Goal: Information Seeking & Learning: Learn about a topic

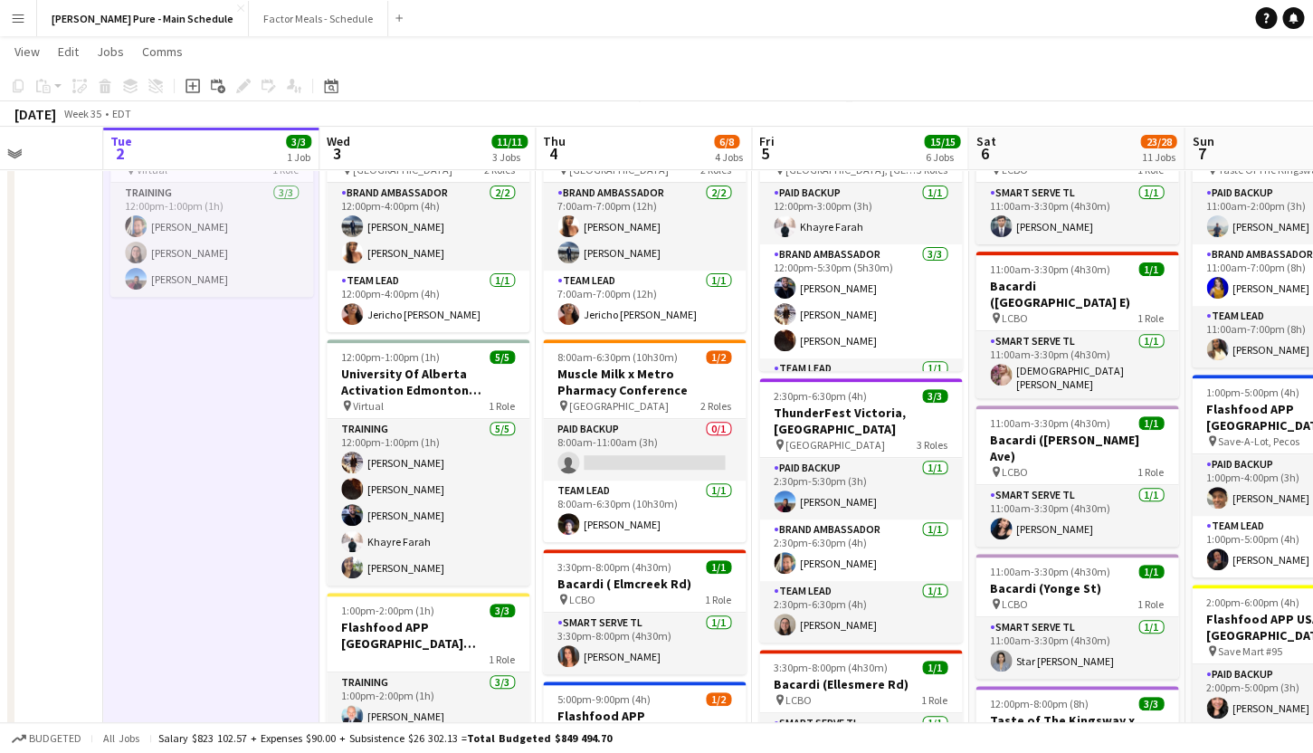
scroll to position [0, 434]
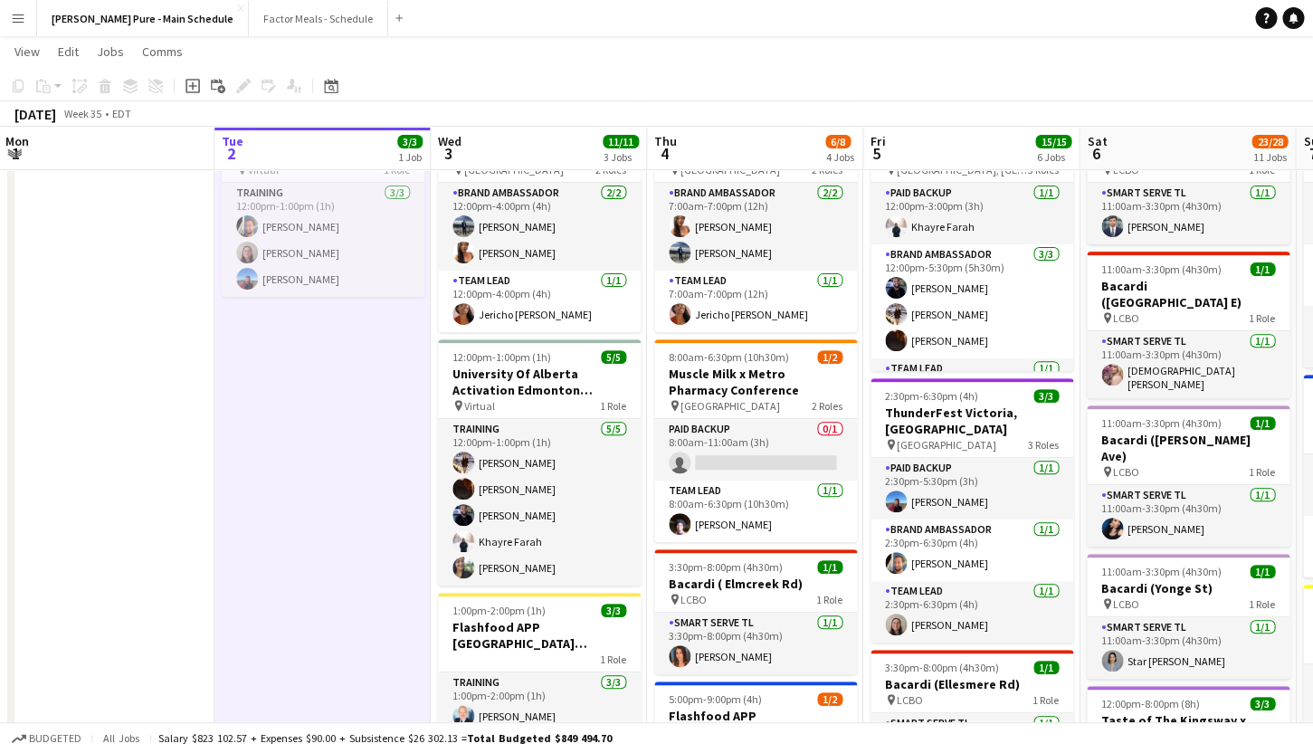
drag, startPoint x: 122, startPoint y: 443, endPoint x: 635, endPoint y: 456, distance: 513.4
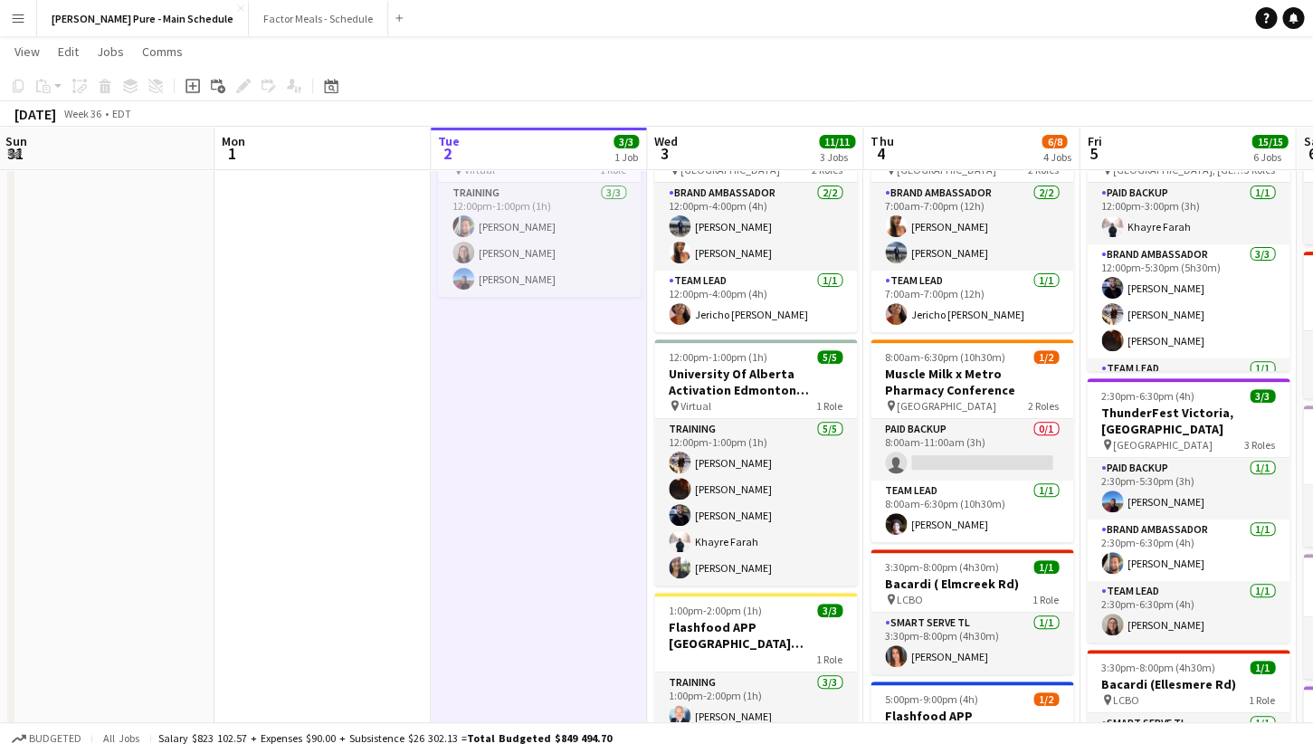
scroll to position [0, 0]
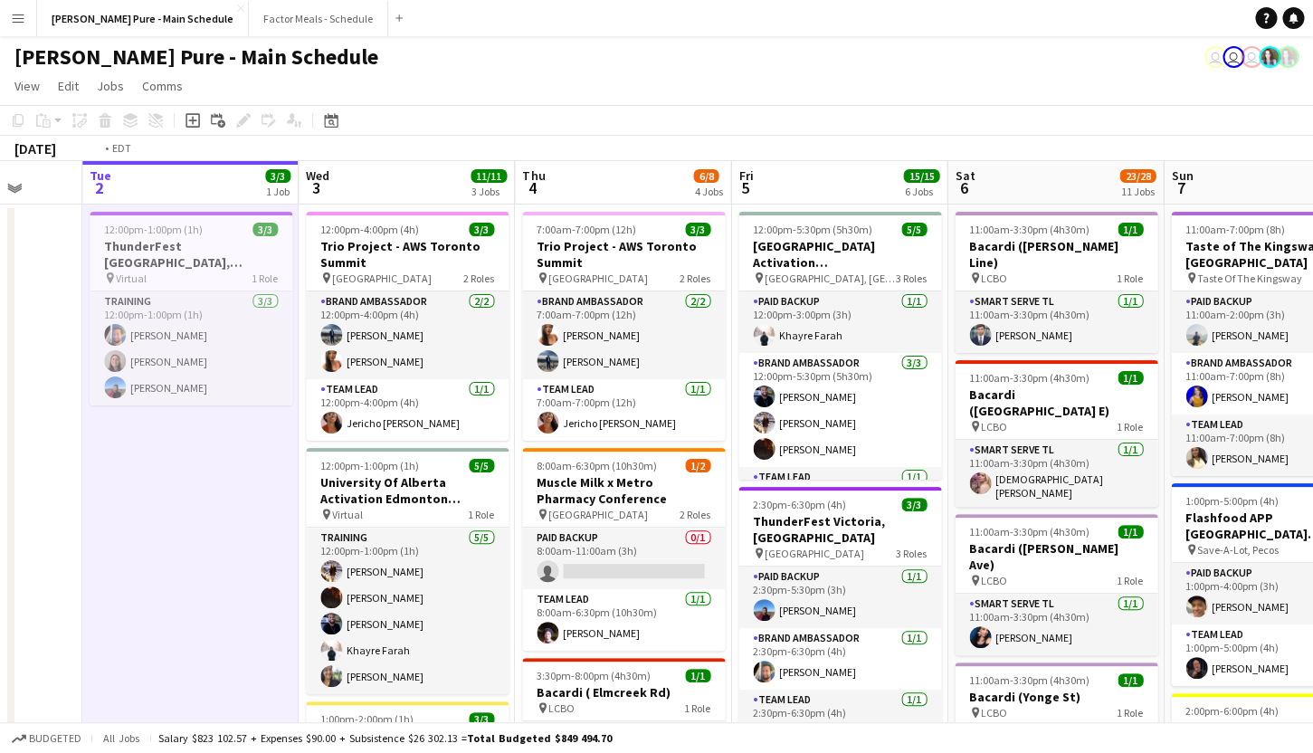
drag, startPoint x: 589, startPoint y: 560, endPoint x: 241, endPoint y: 531, distance: 349.7
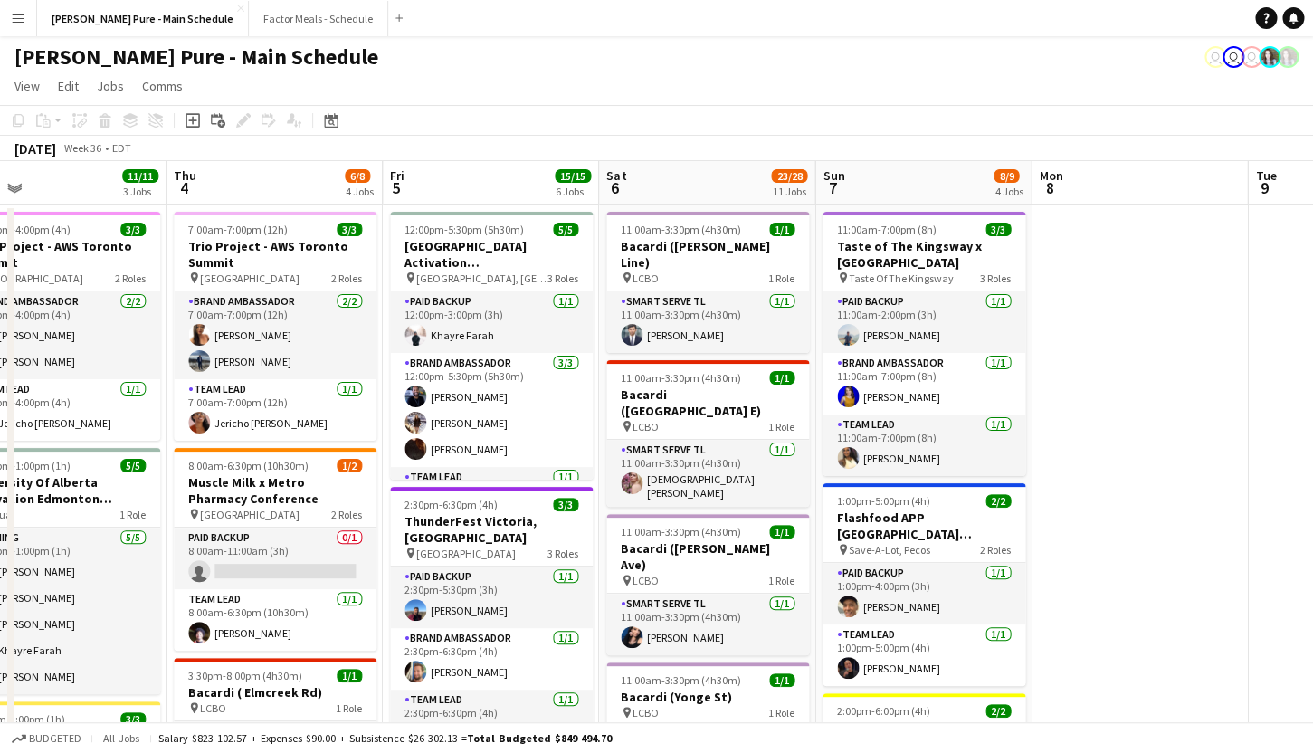
scroll to position [0, 704]
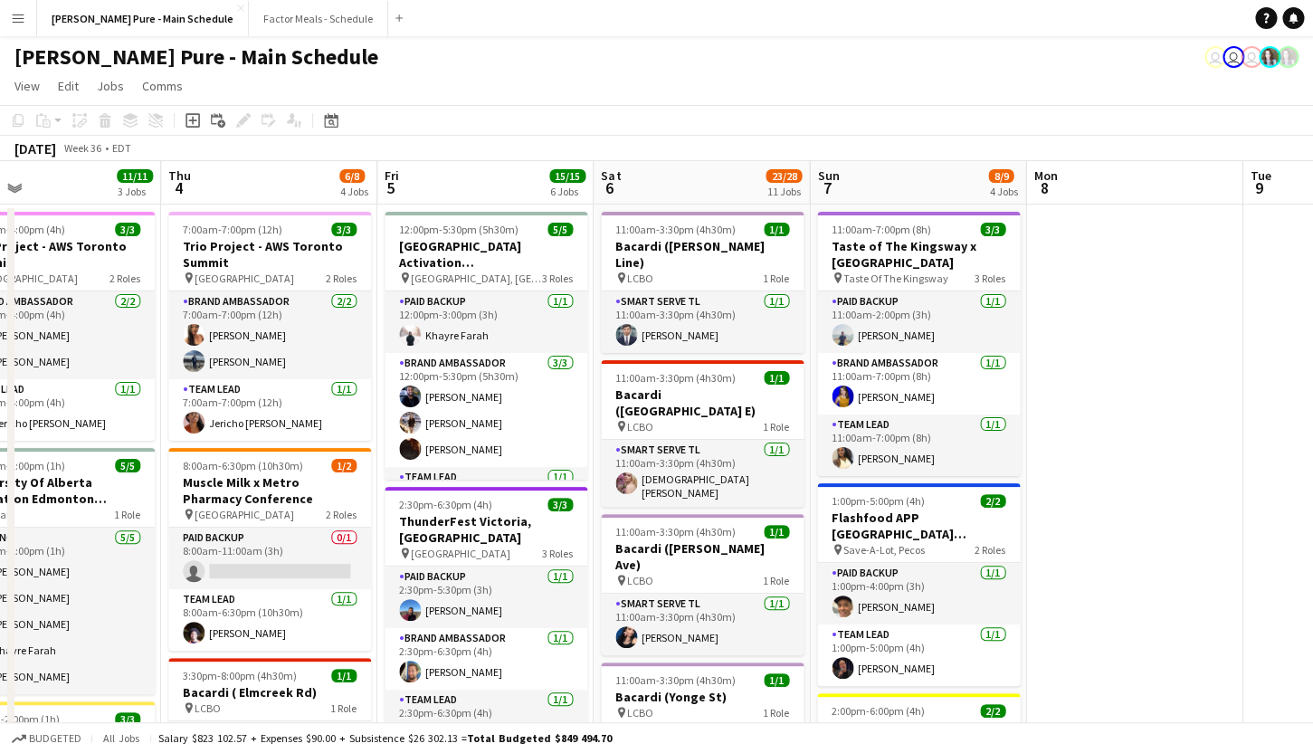
drag, startPoint x: 651, startPoint y: 506, endPoint x: 441, endPoint y: 467, distance: 213.6
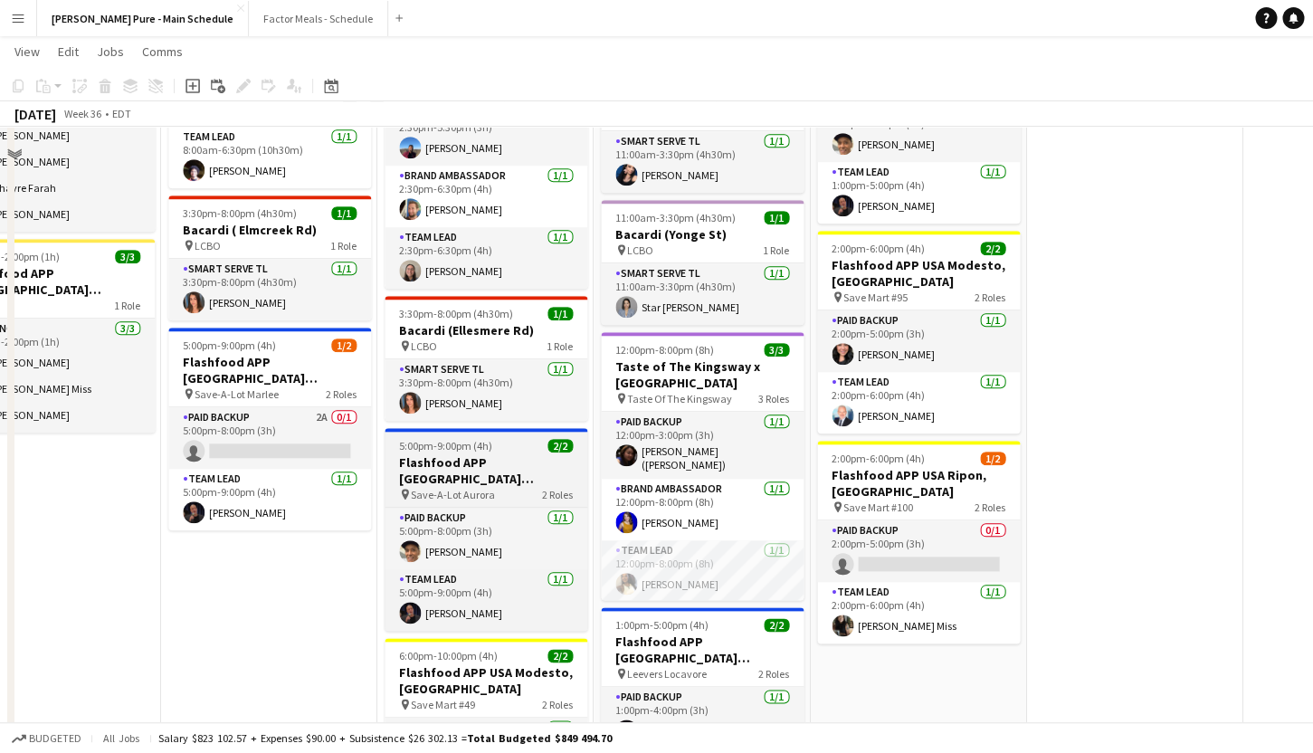
scroll to position [25, 0]
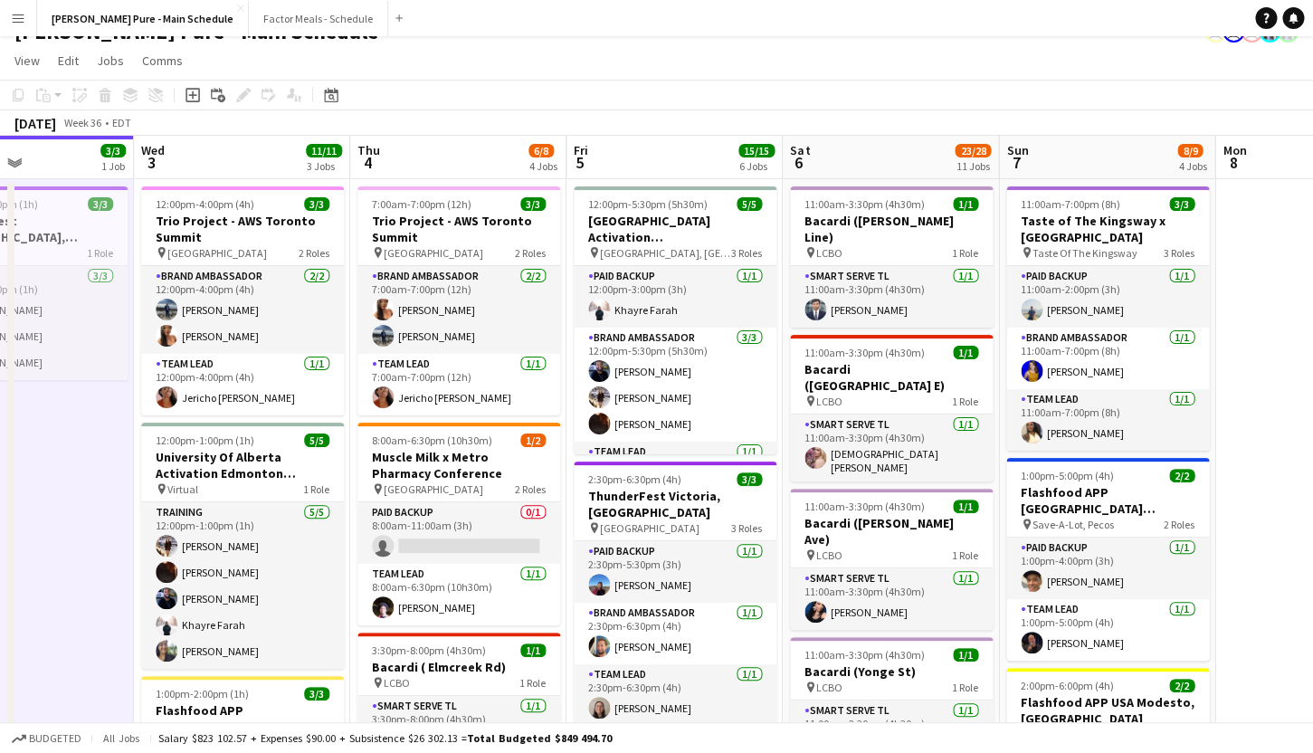
drag, startPoint x: 1101, startPoint y: 537, endPoint x: 413, endPoint y: 507, distance: 688.5
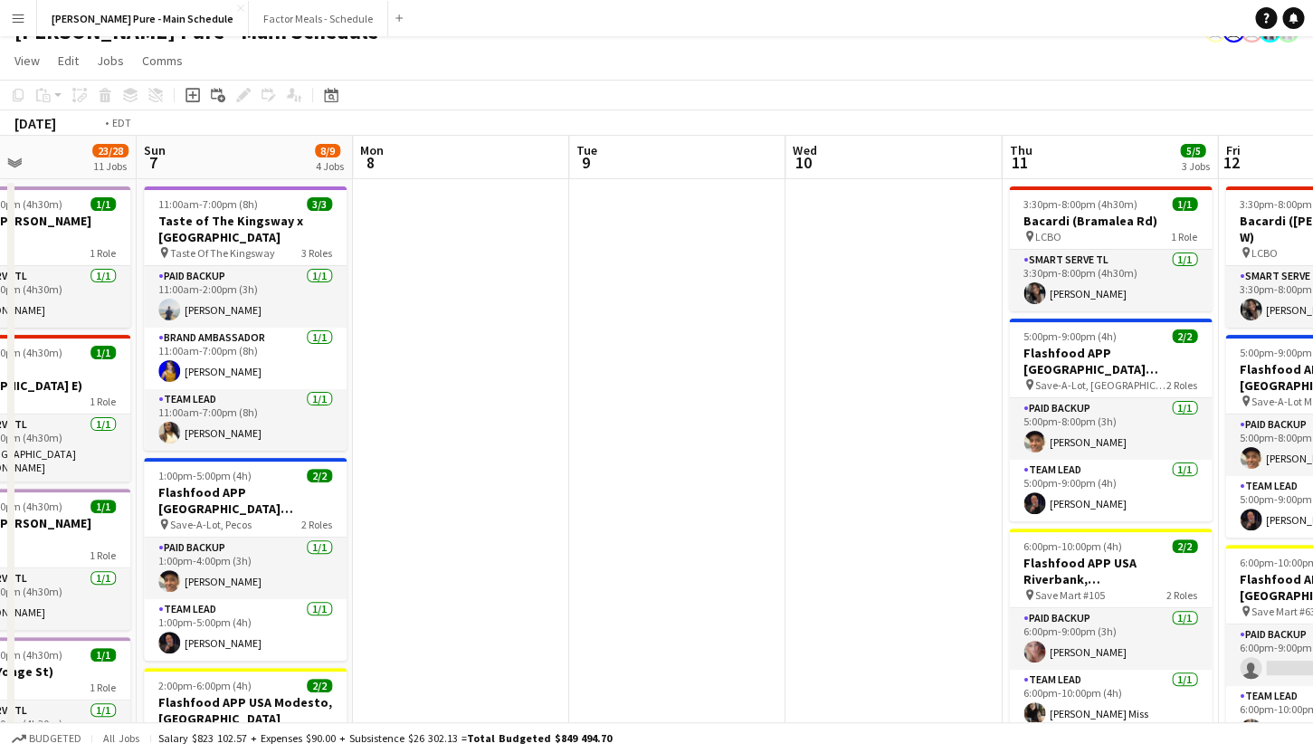
scroll to position [0, 515]
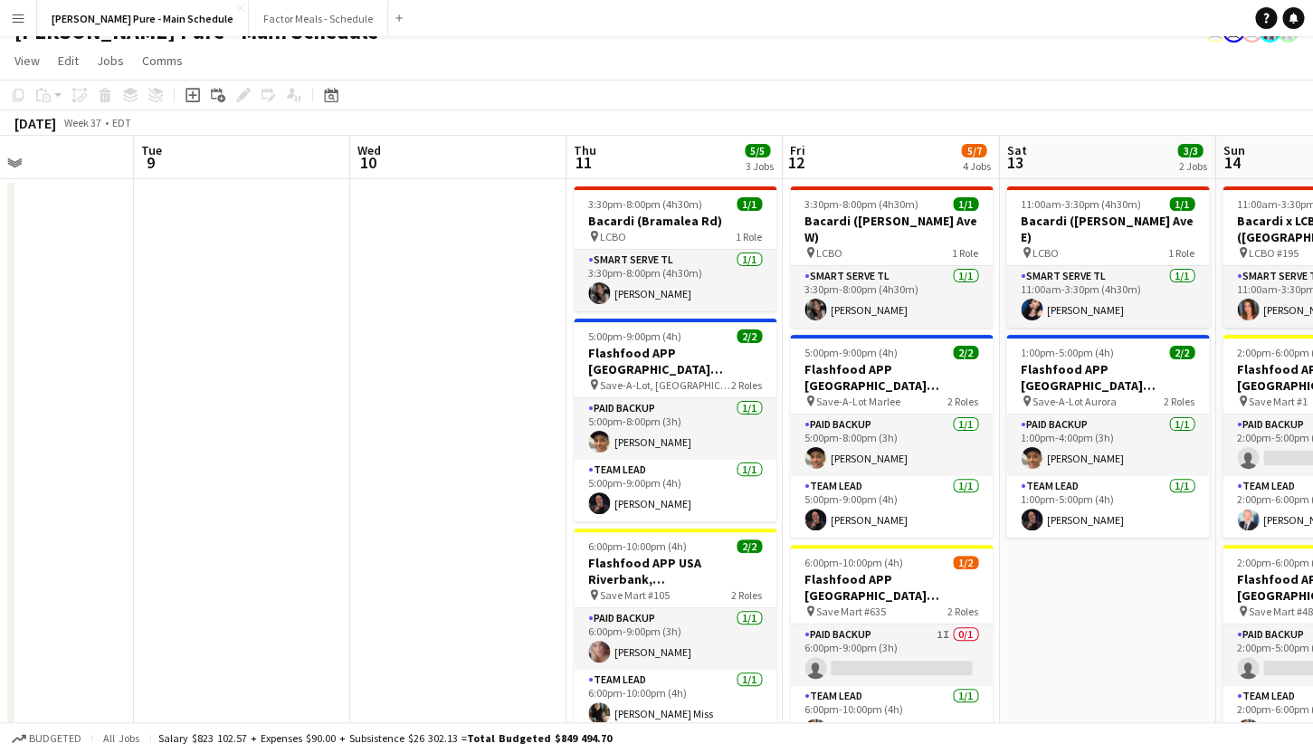
drag, startPoint x: 969, startPoint y: 526, endPoint x: 537, endPoint y: 469, distance: 436.4
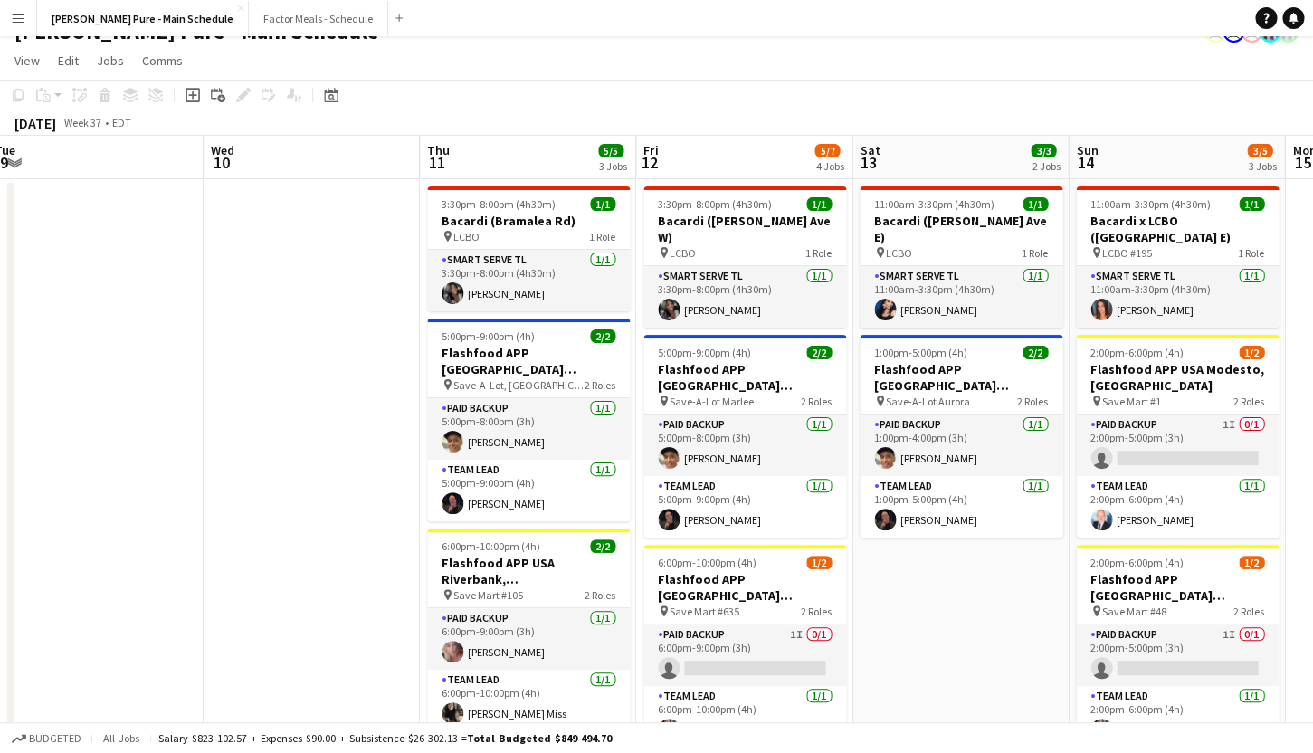
scroll to position [0, 665]
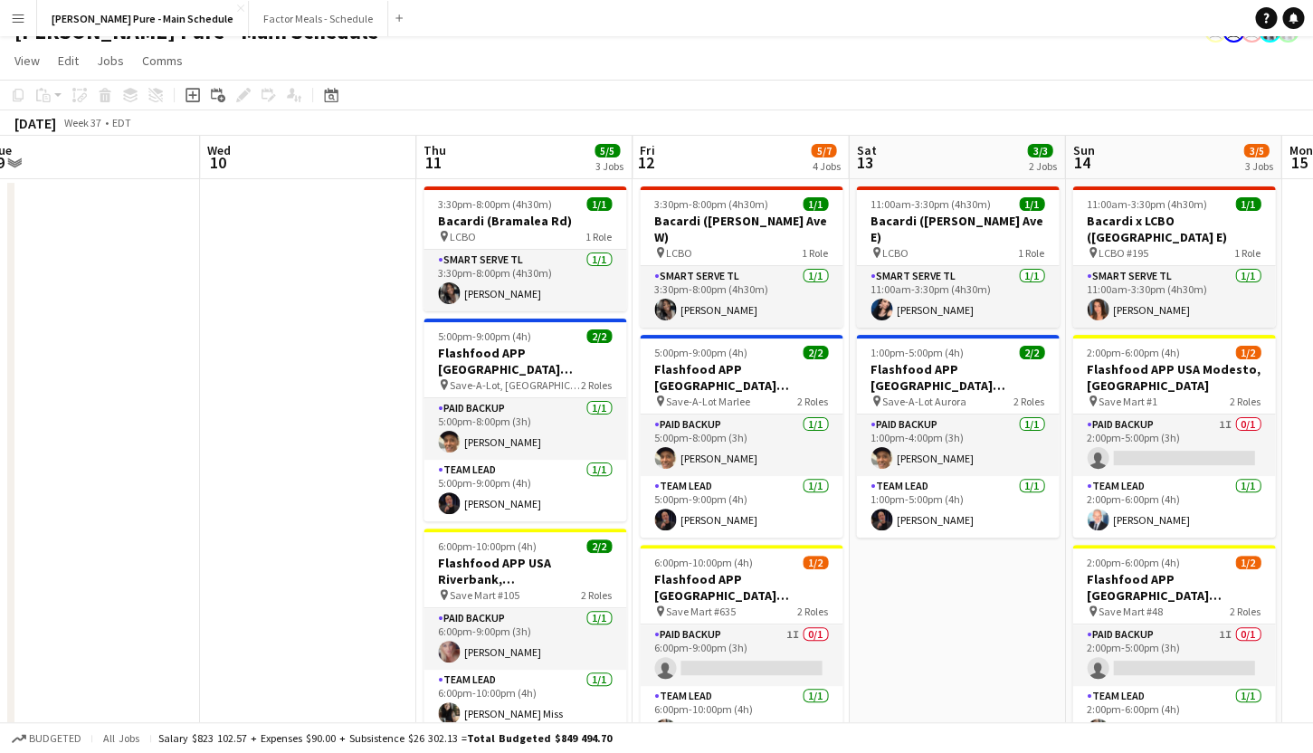
drag, startPoint x: 856, startPoint y: 463, endPoint x: 705, endPoint y: 450, distance: 151.8
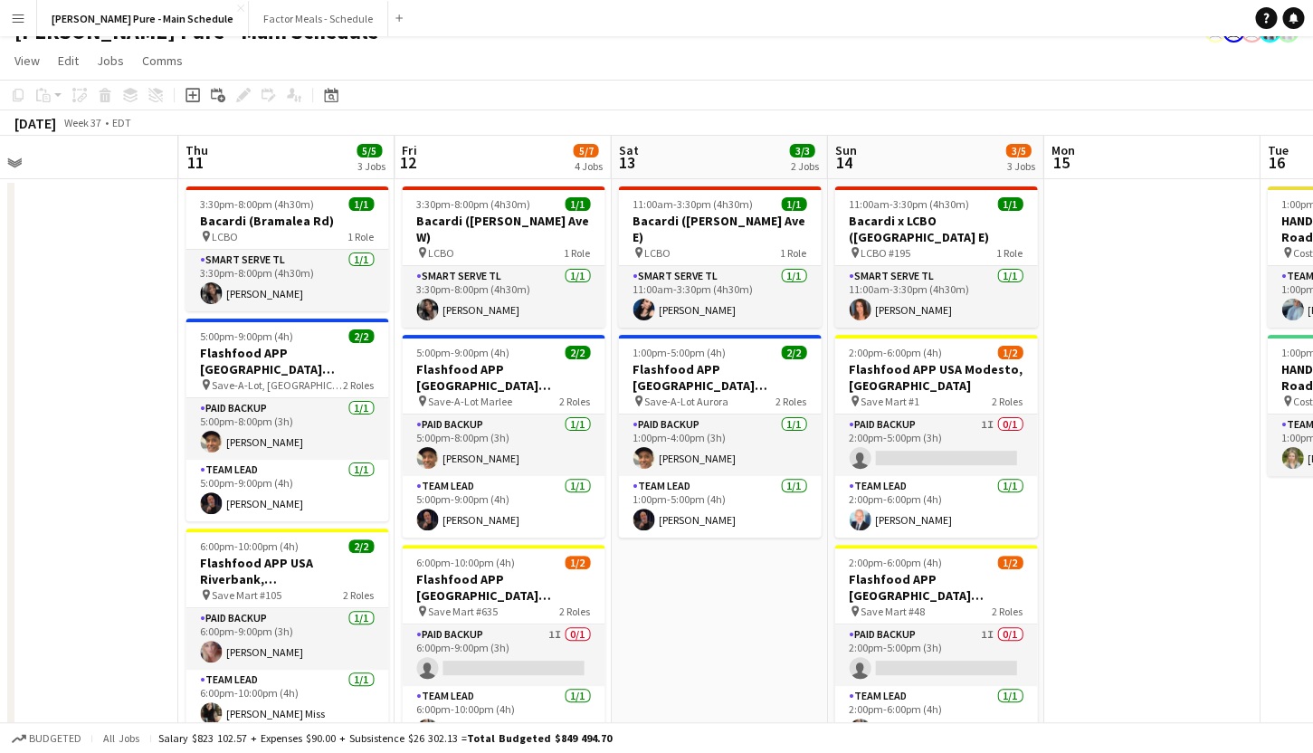
scroll to position [0, 910]
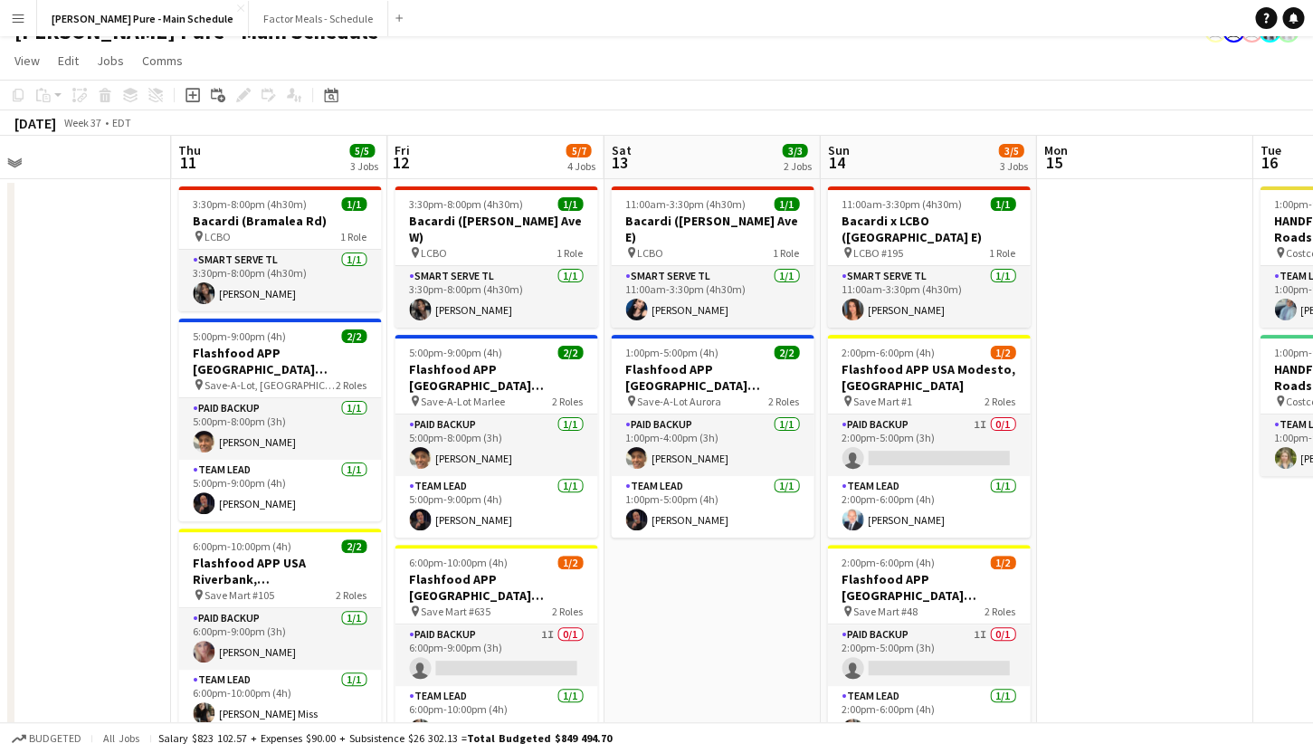
drag, startPoint x: 964, startPoint y: 588, endPoint x: 732, endPoint y: 574, distance: 232.1
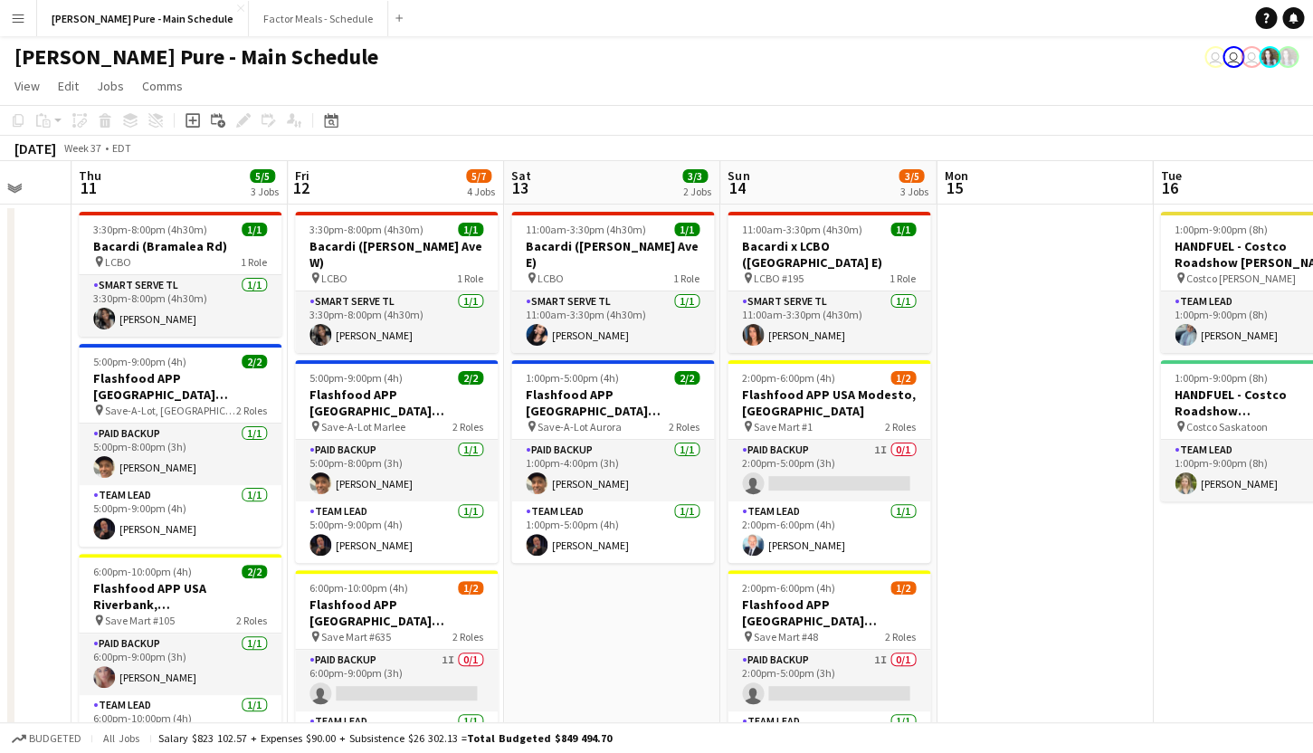
scroll to position [0, 582]
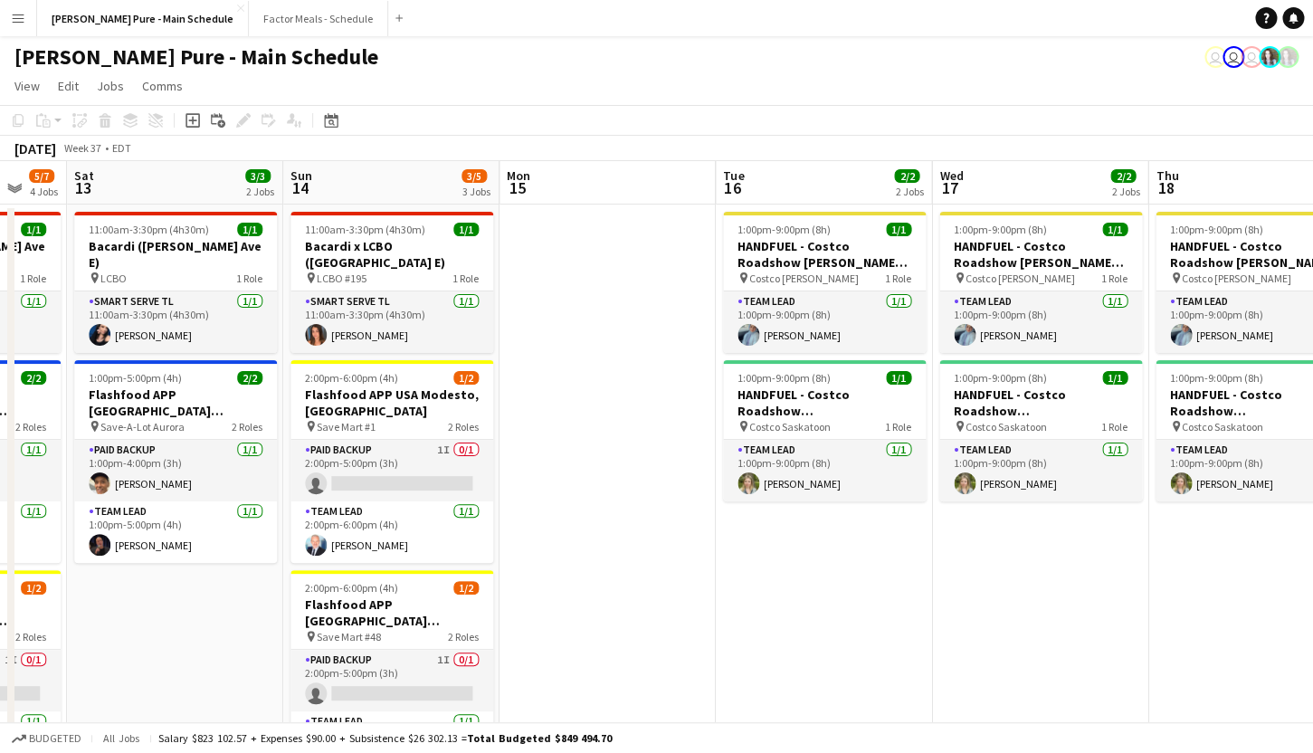
drag, startPoint x: 1118, startPoint y: 348, endPoint x: 581, endPoint y: 306, distance: 538.3
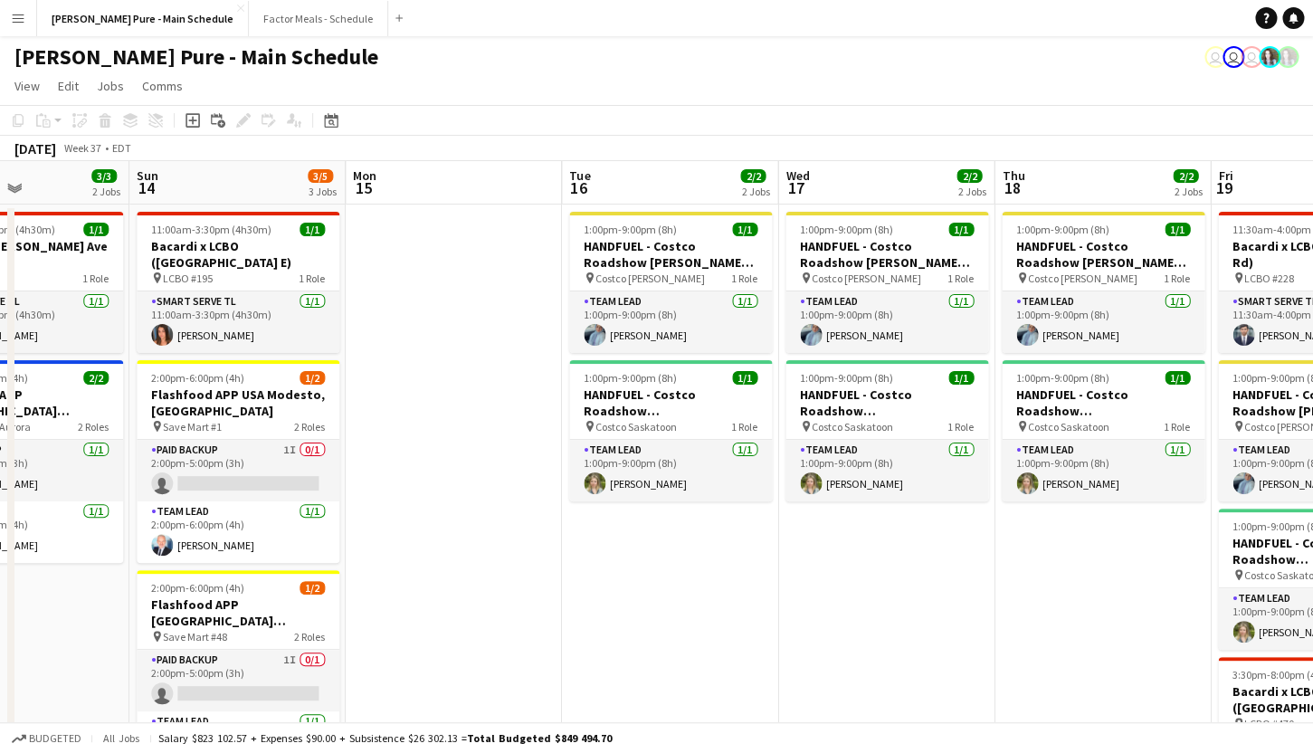
scroll to position [0, 894]
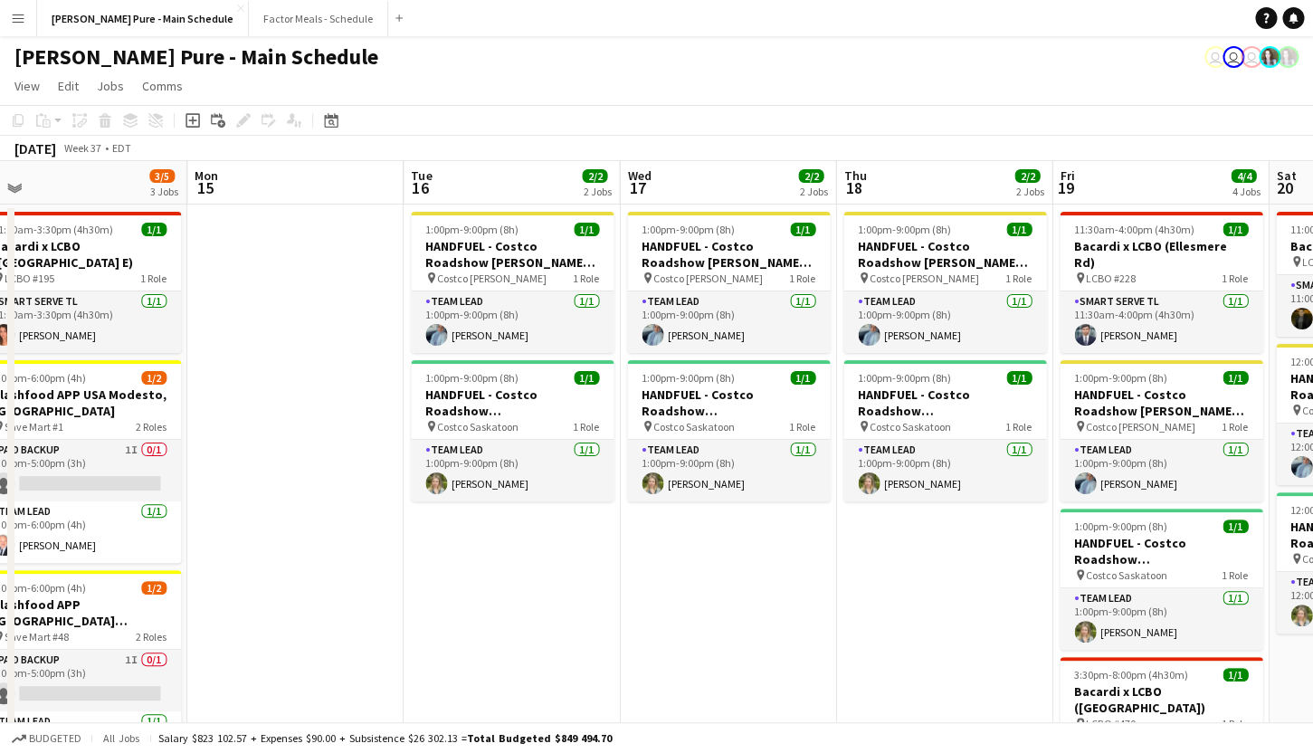
drag, startPoint x: 733, startPoint y: 598, endPoint x: 421, endPoint y: 556, distance: 315.1
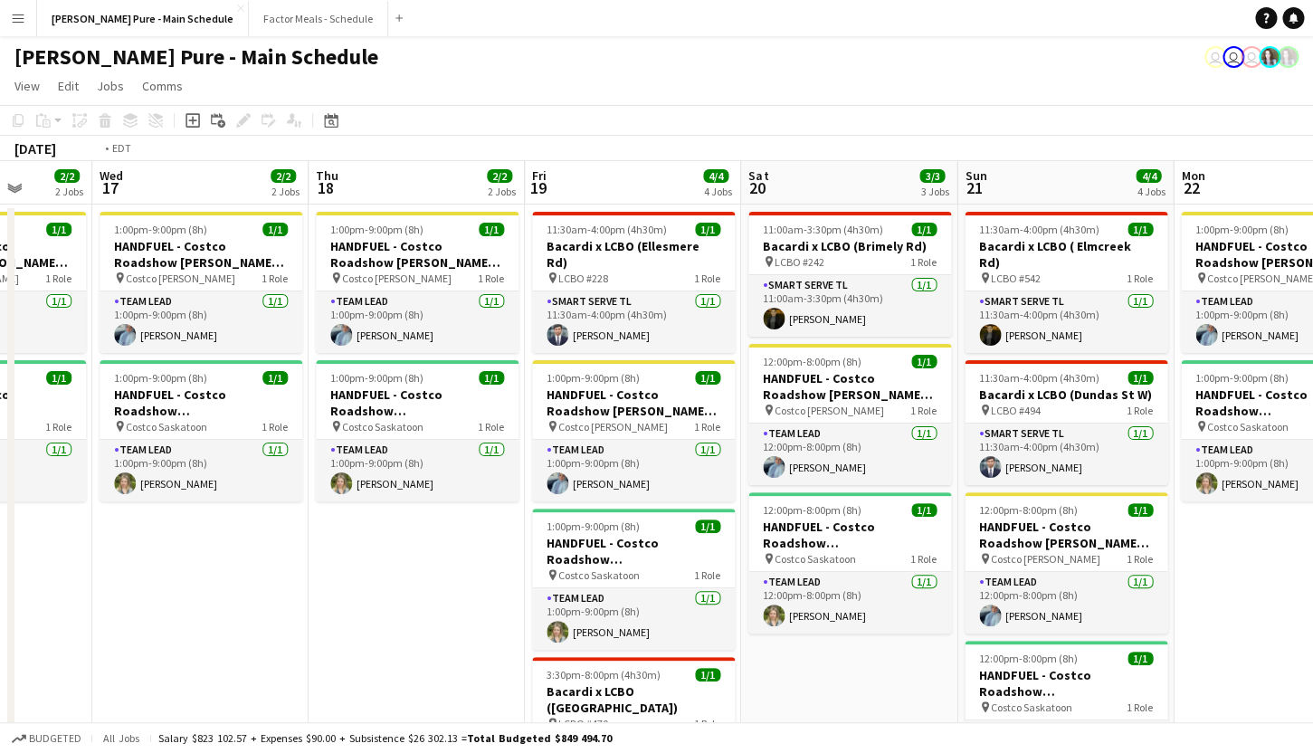
scroll to position [0, 412]
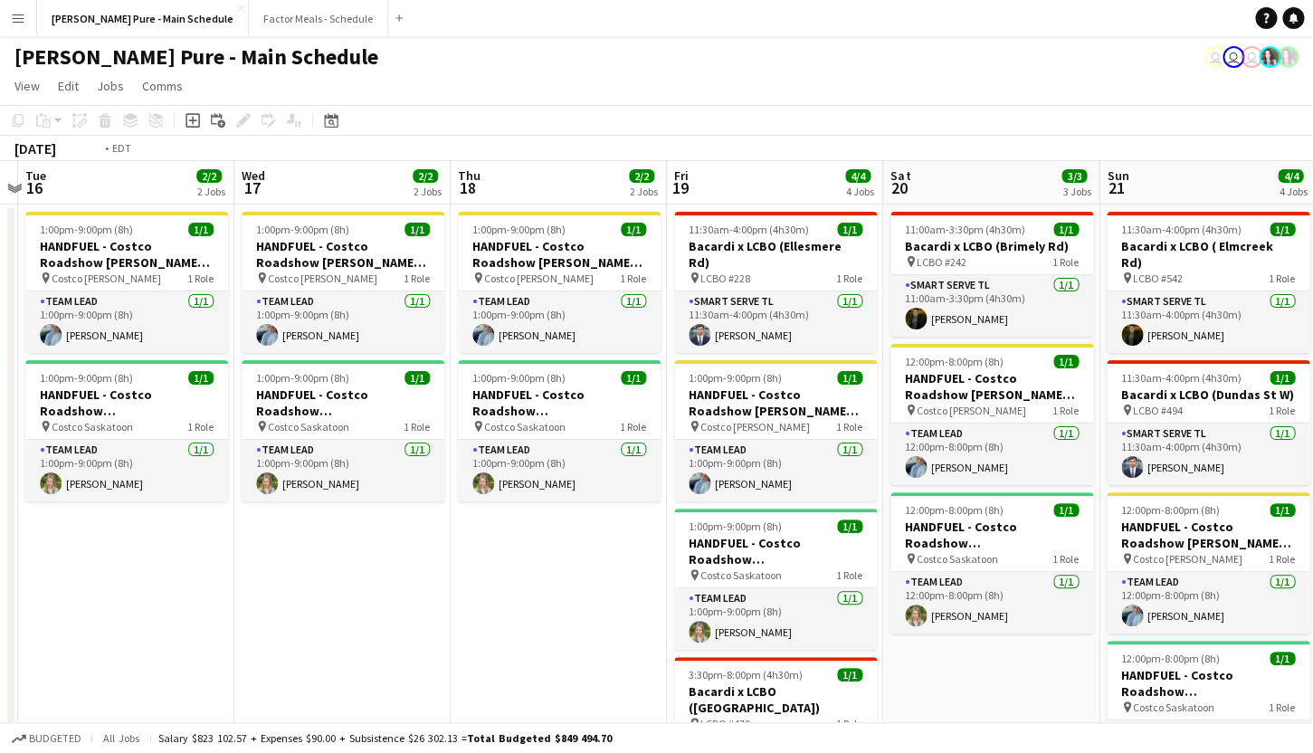
drag, startPoint x: 741, startPoint y: 615, endPoint x: 805, endPoint y: 459, distance: 168.9
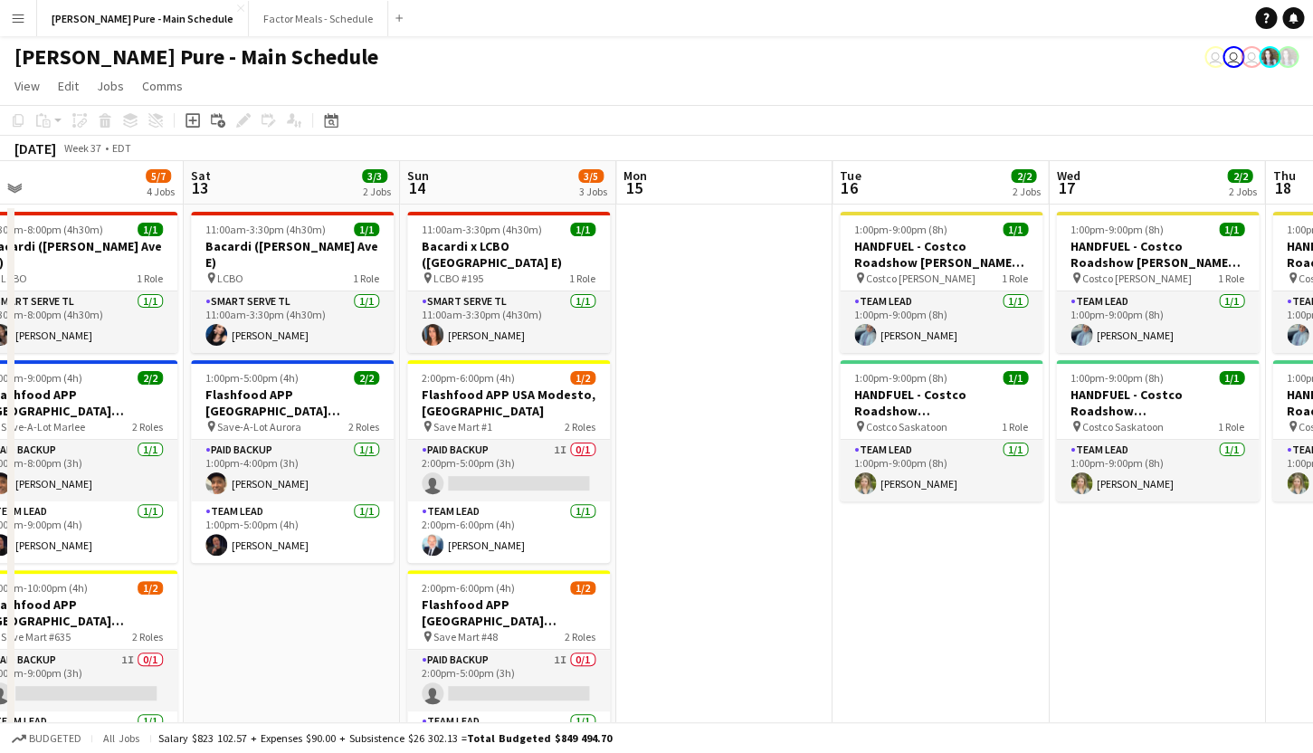
drag, startPoint x: 339, startPoint y: 295, endPoint x: 718, endPoint y: 264, distance: 379.6
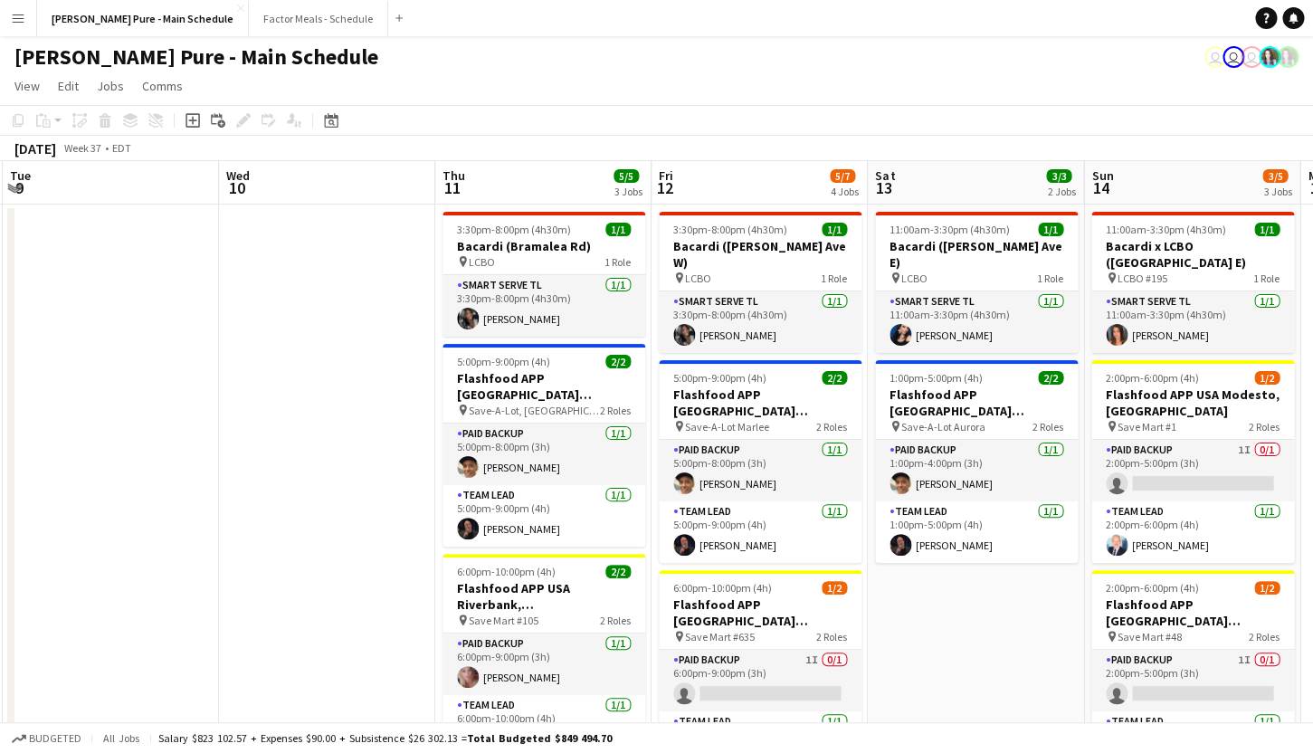
drag, startPoint x: 175, startPoint y: 327, endPoint x: 866, endPoint y: 245, distance: 696.3
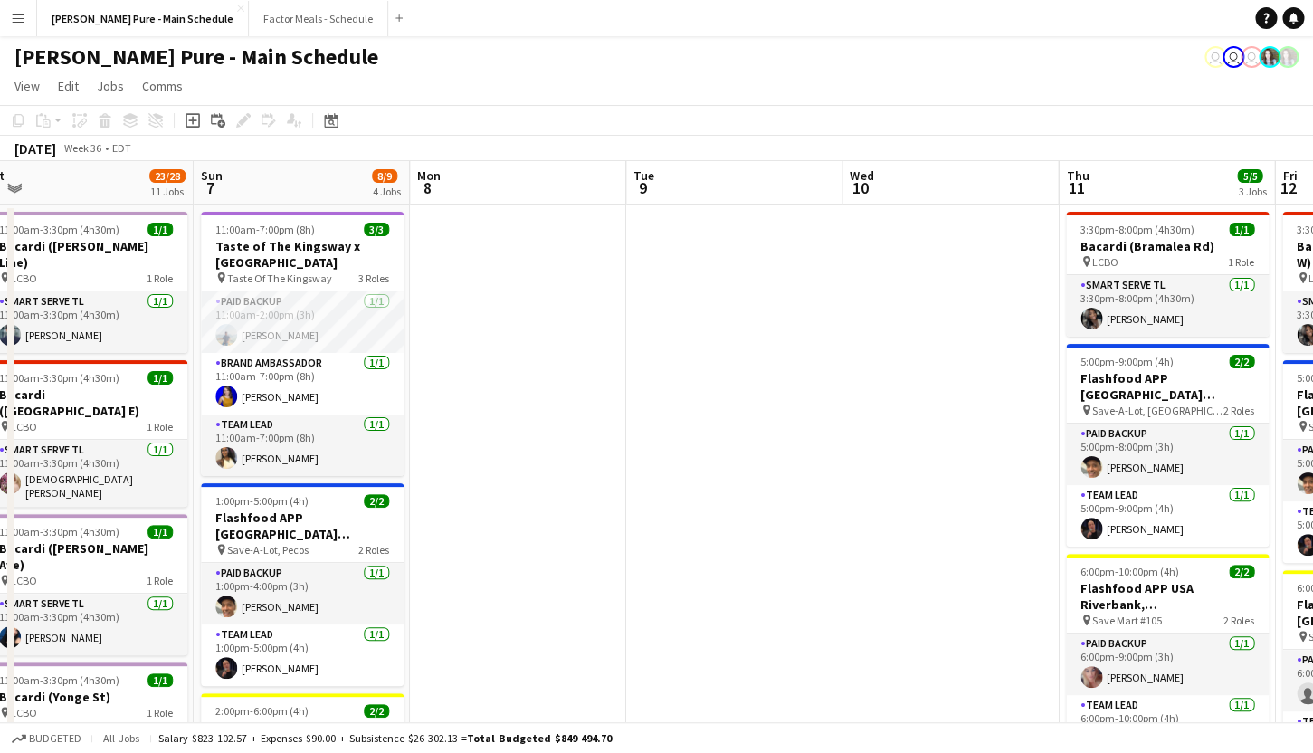
drag, startPoint x: 355, startPoint y: 262, endPoint x: 983, endPoint y: 246, distance: 628.3
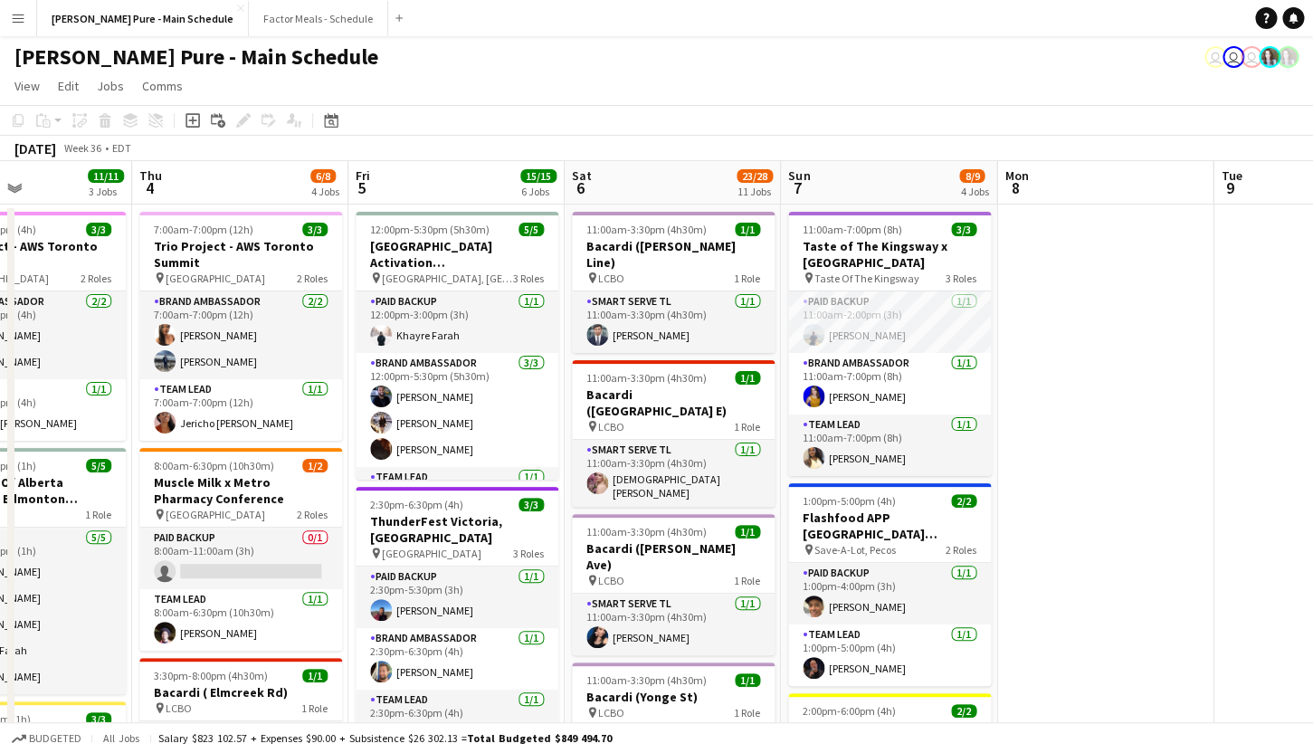
drag, startPoint x: 298, startPoint y: 307, endPoint x: 882, endPoint y: 251, distance: 587.4
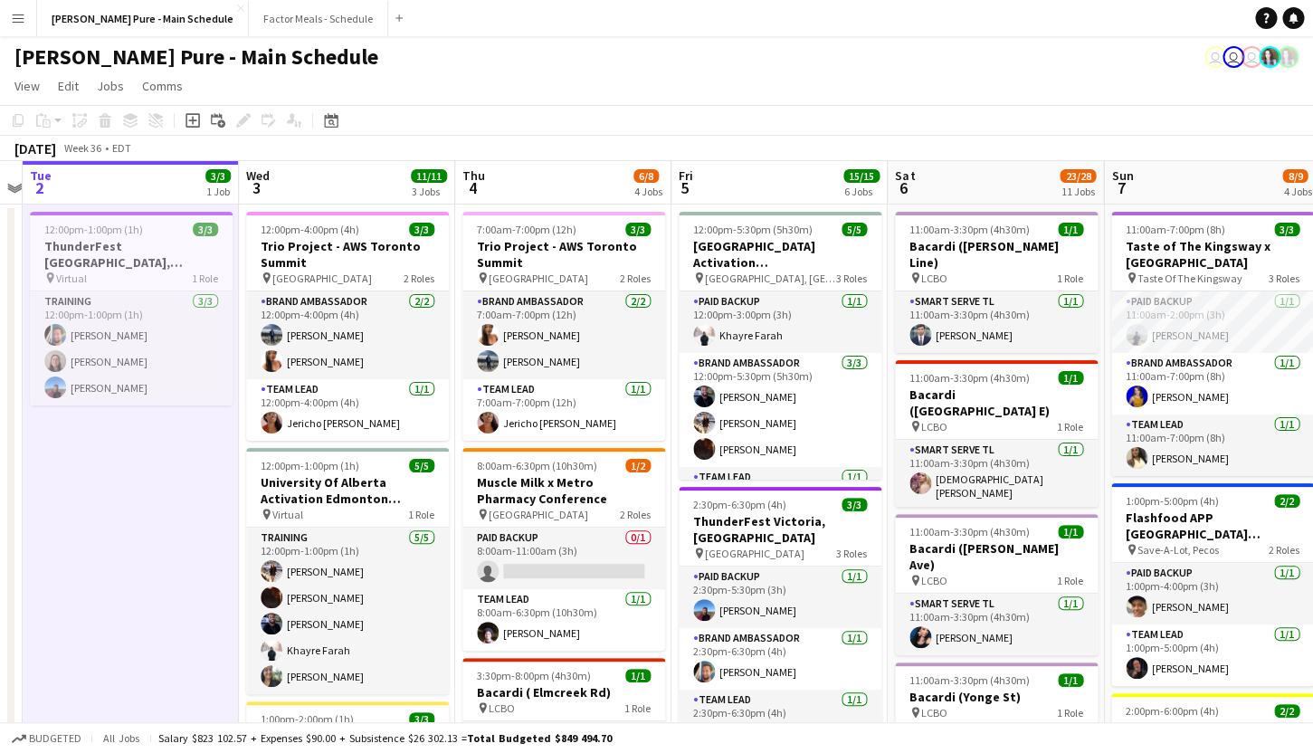
scroll to position [0, 562]
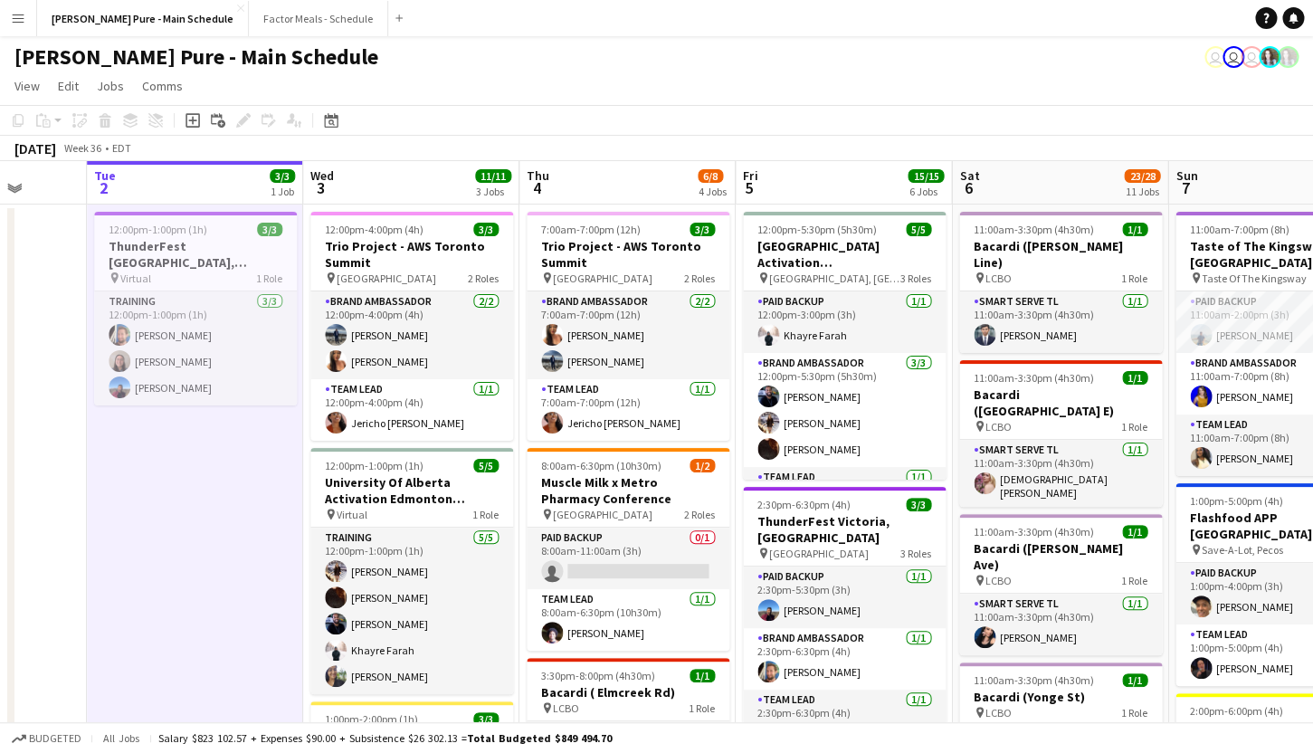
drag, startPoint x: 262, startPoint y: 329, endPoint x: 649, endPoint y: 328, distance: 387.4
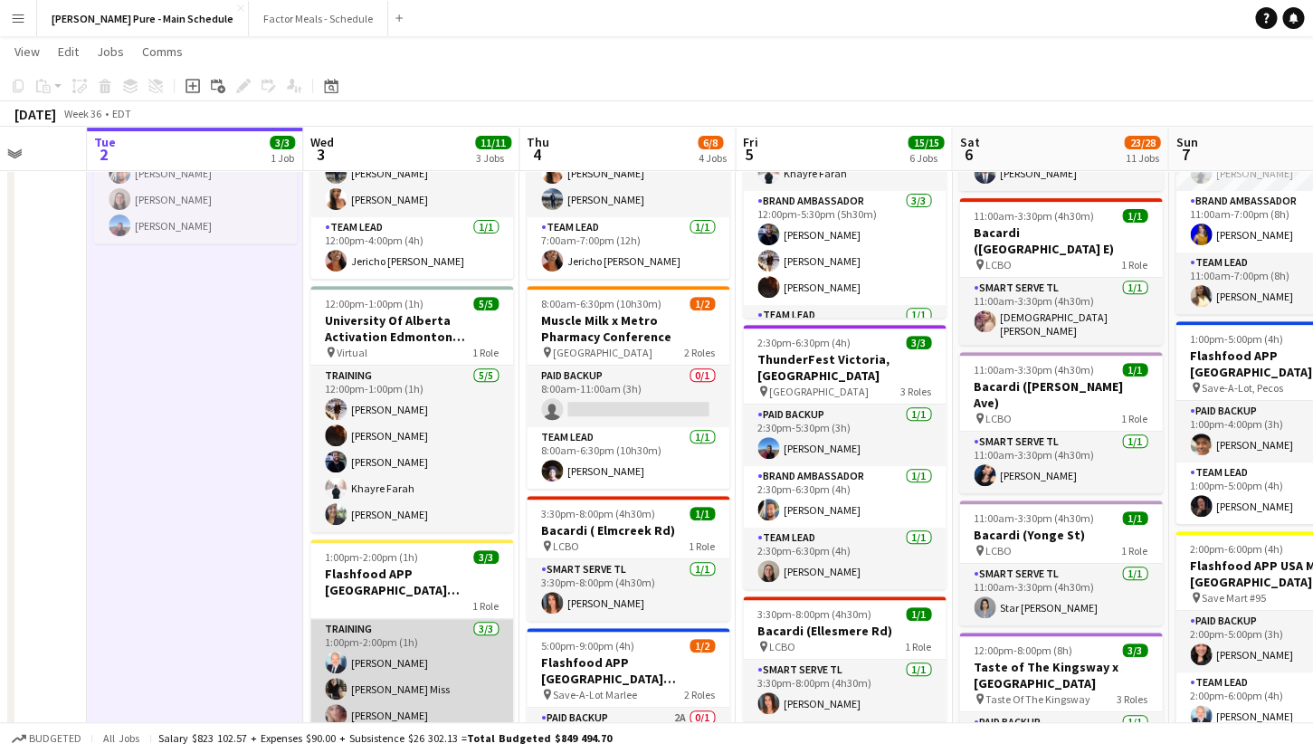
scroll to position [157, 0]
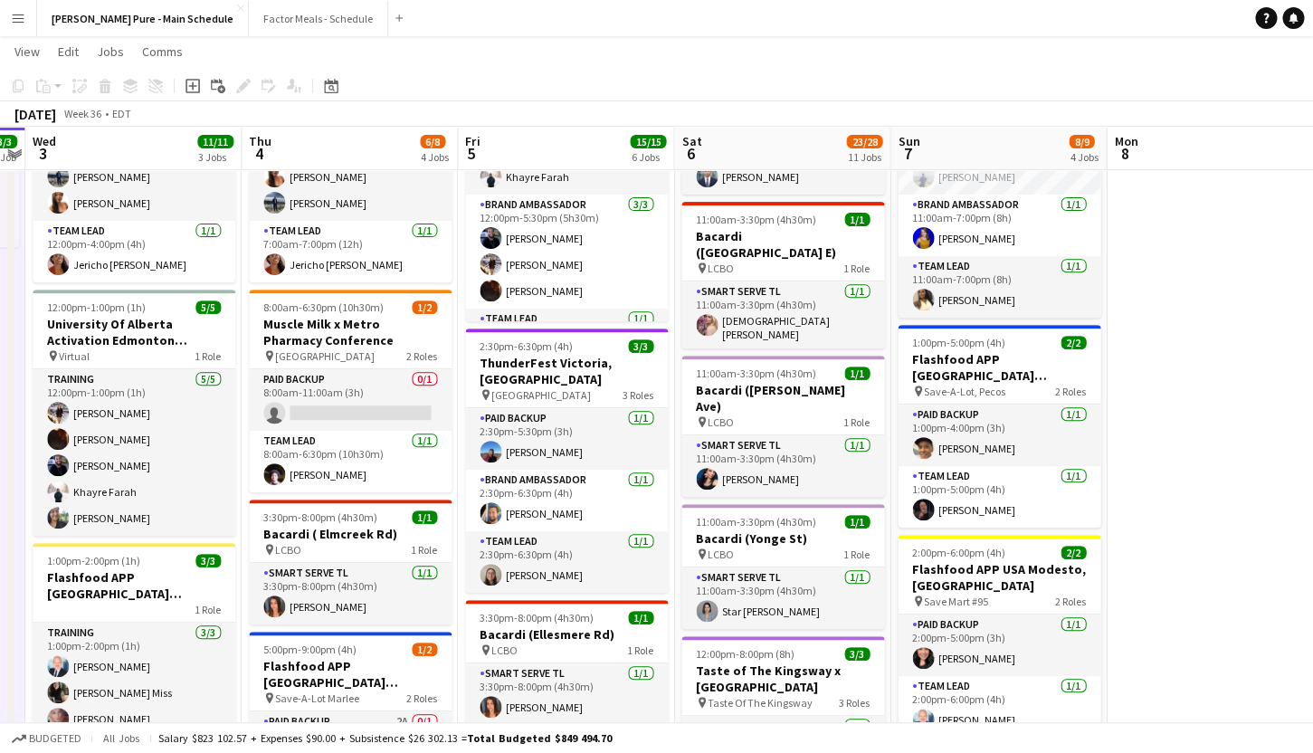
drag, startPoint x: 631, startPoint y: 405, endPoint x: 352, endPoint y: 377, distance: 280.1
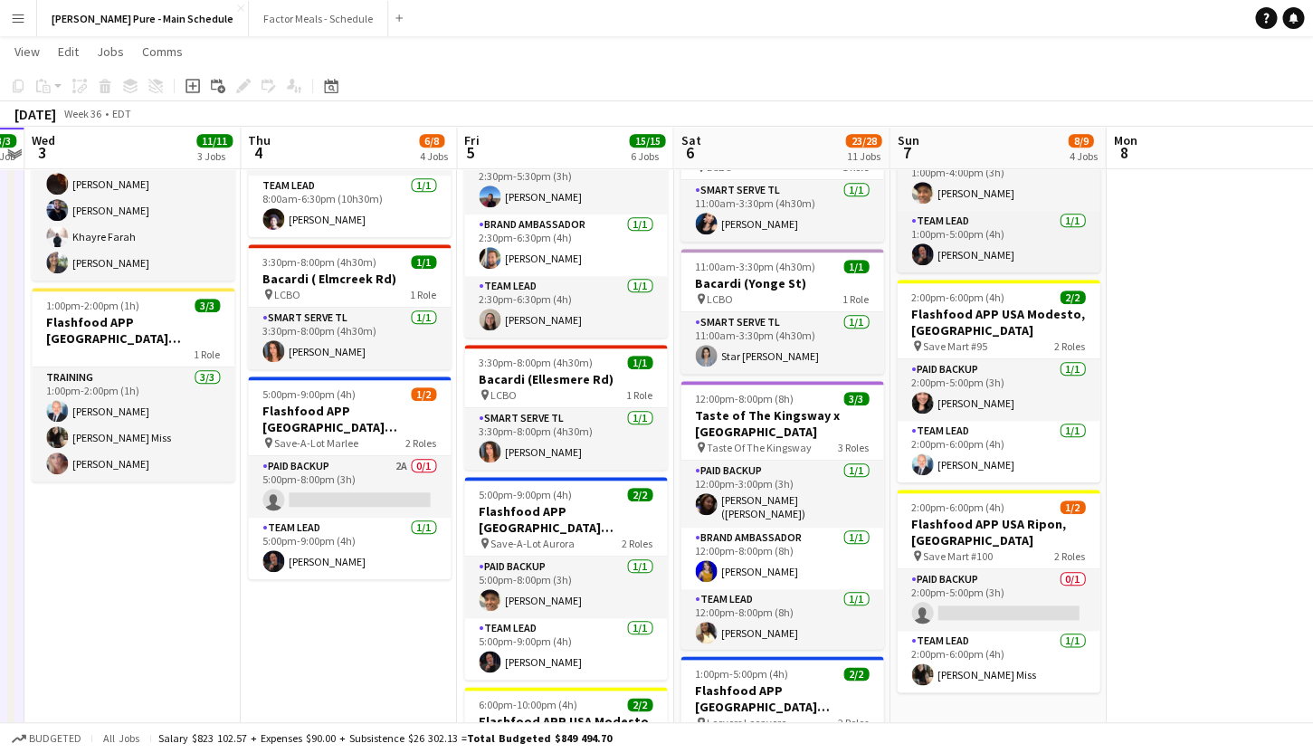
scroll to position [415, 0]
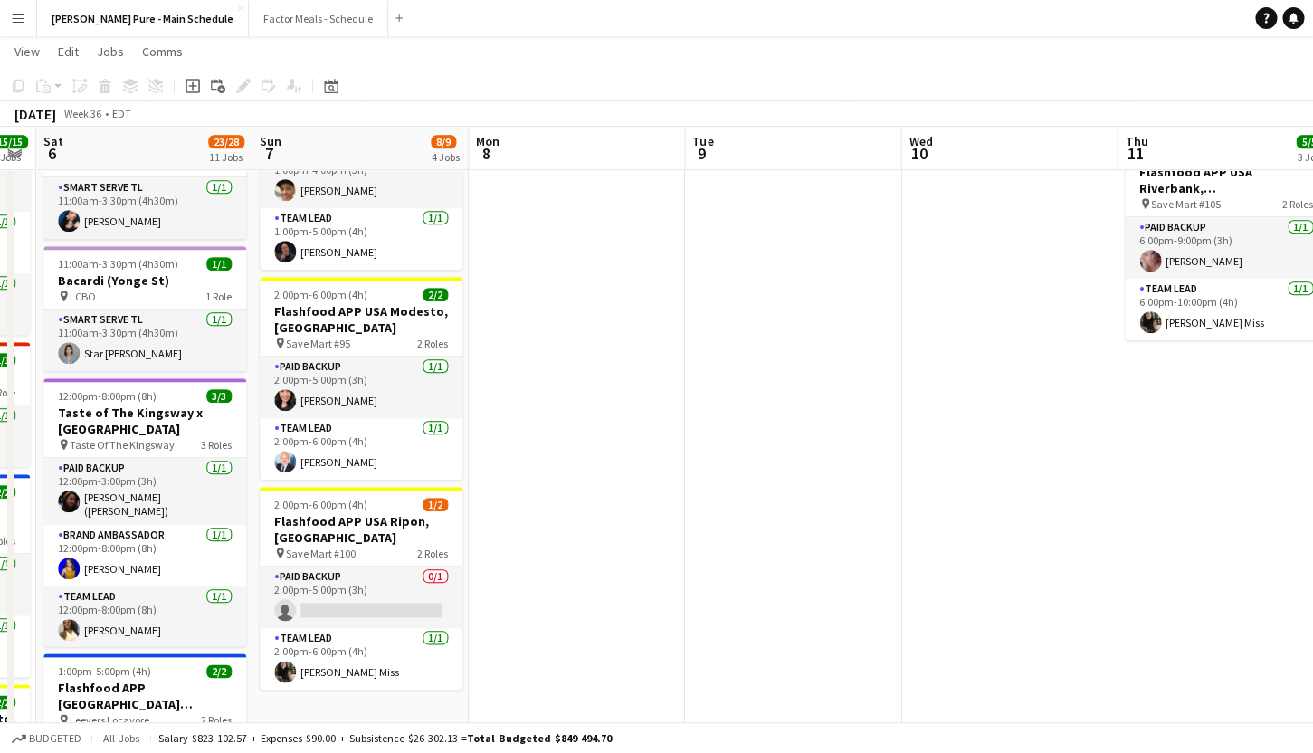
drag, startPoint x: 1110, startPoint y: 378, endPoint x: 472, endPoint y: 352, distance: 638.6
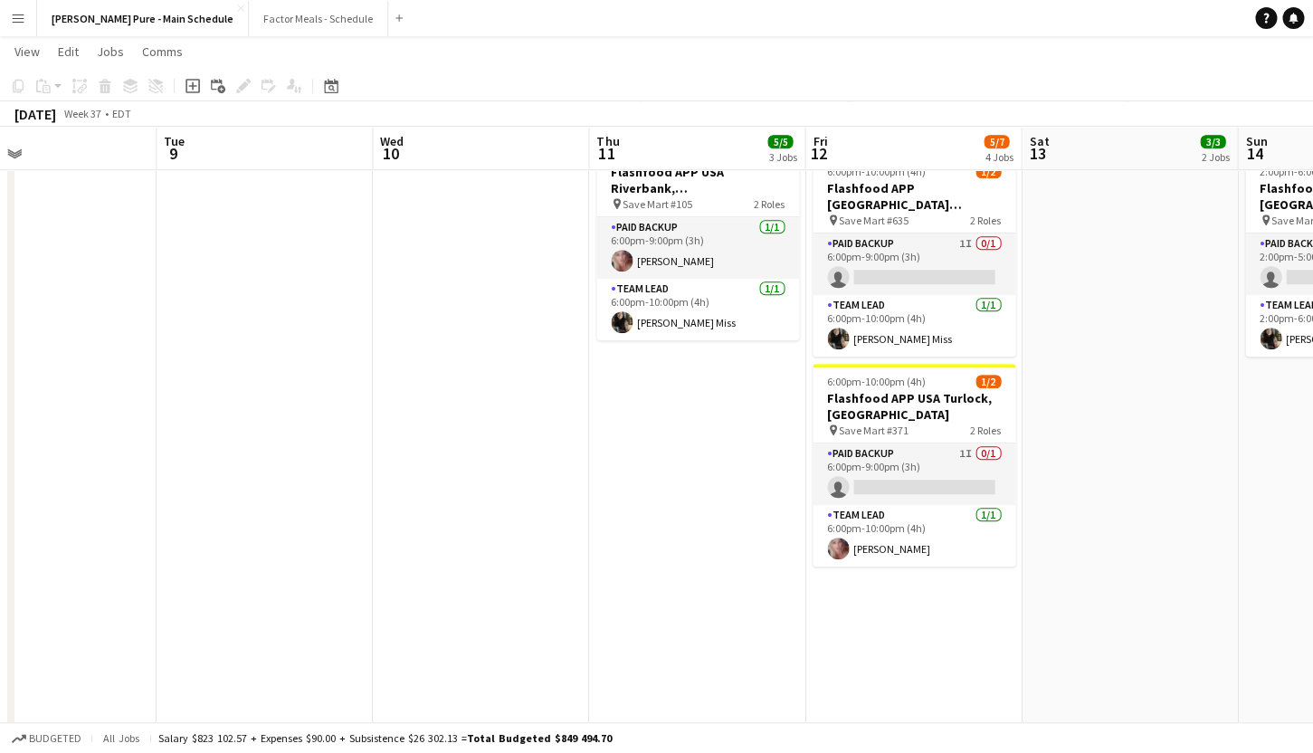
scroll to position [0, 710]
drag, startPoint x: 1034, startPoint y: 414, endPoint x: 547, endPoint y: 365, distance: 490.3
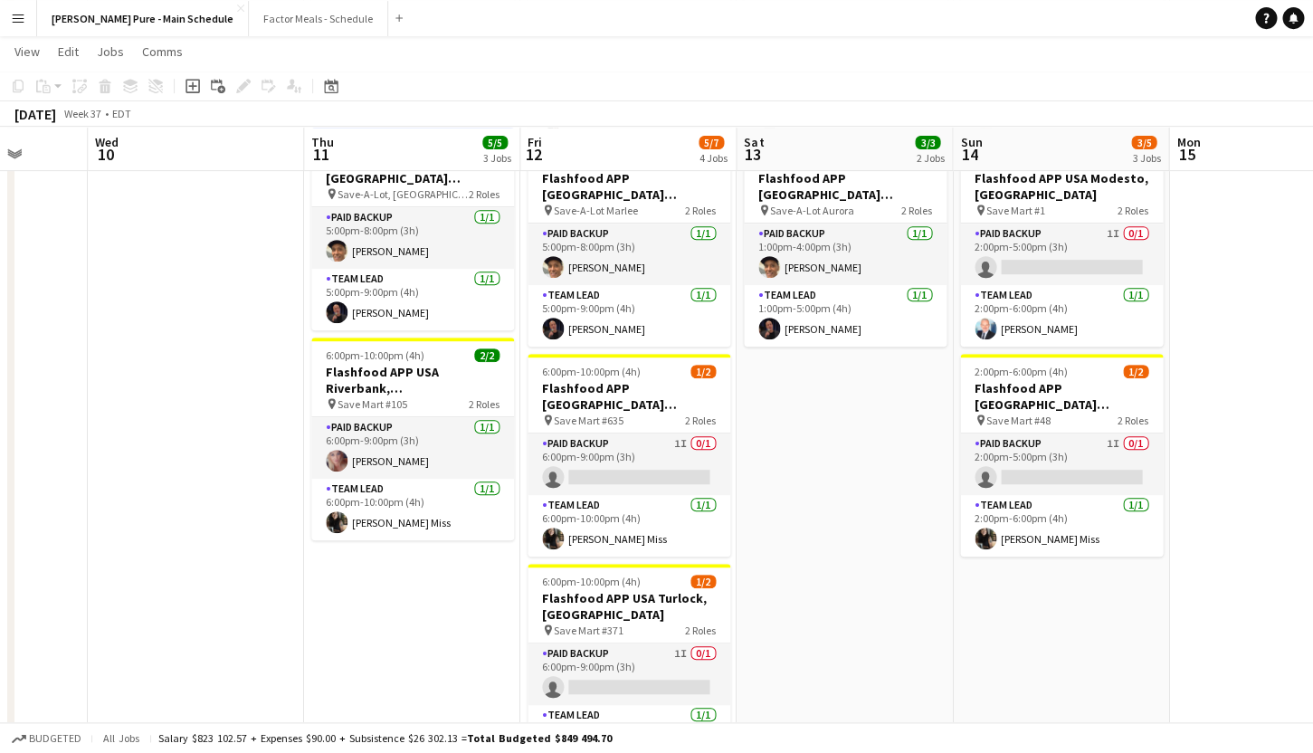
scroll to position [0, 563]
drag, startPoint x: 1069, startPoint y: 467, endPoint x: 784, endPoint y: 411, distance: 290.6
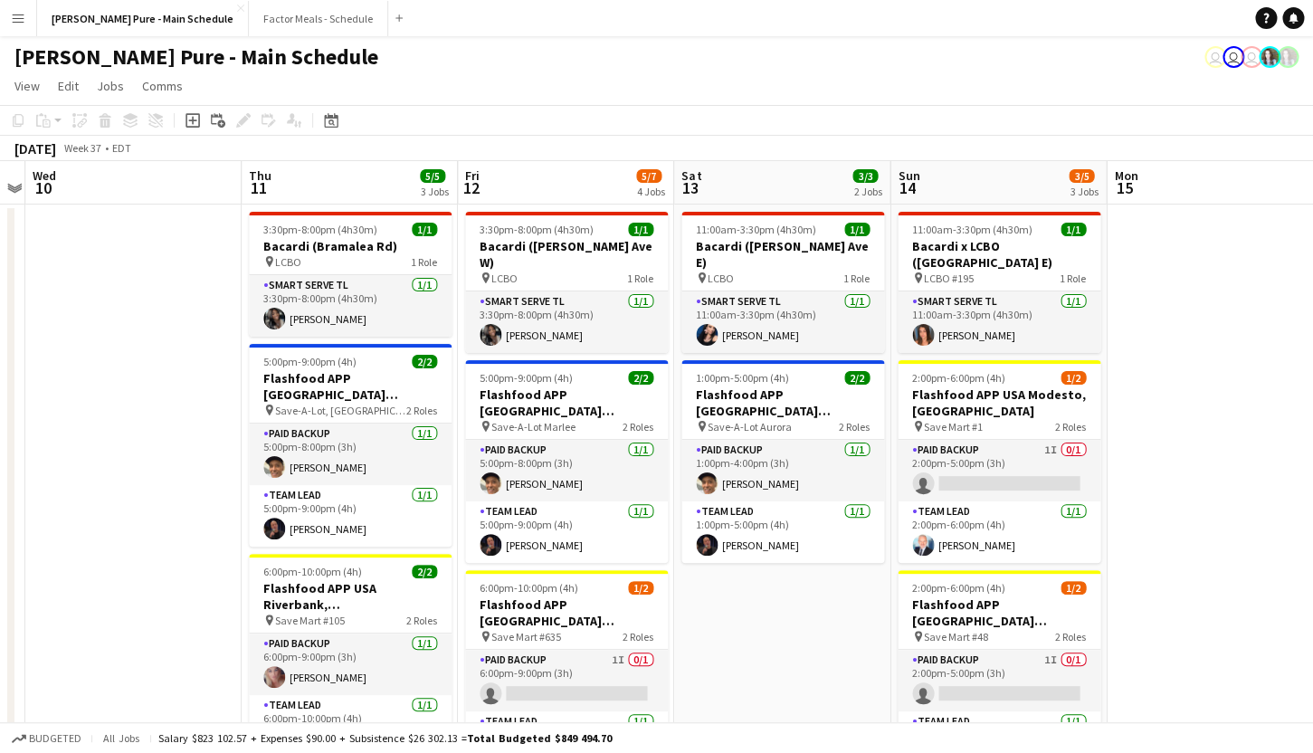
scroll to position [0, 758]
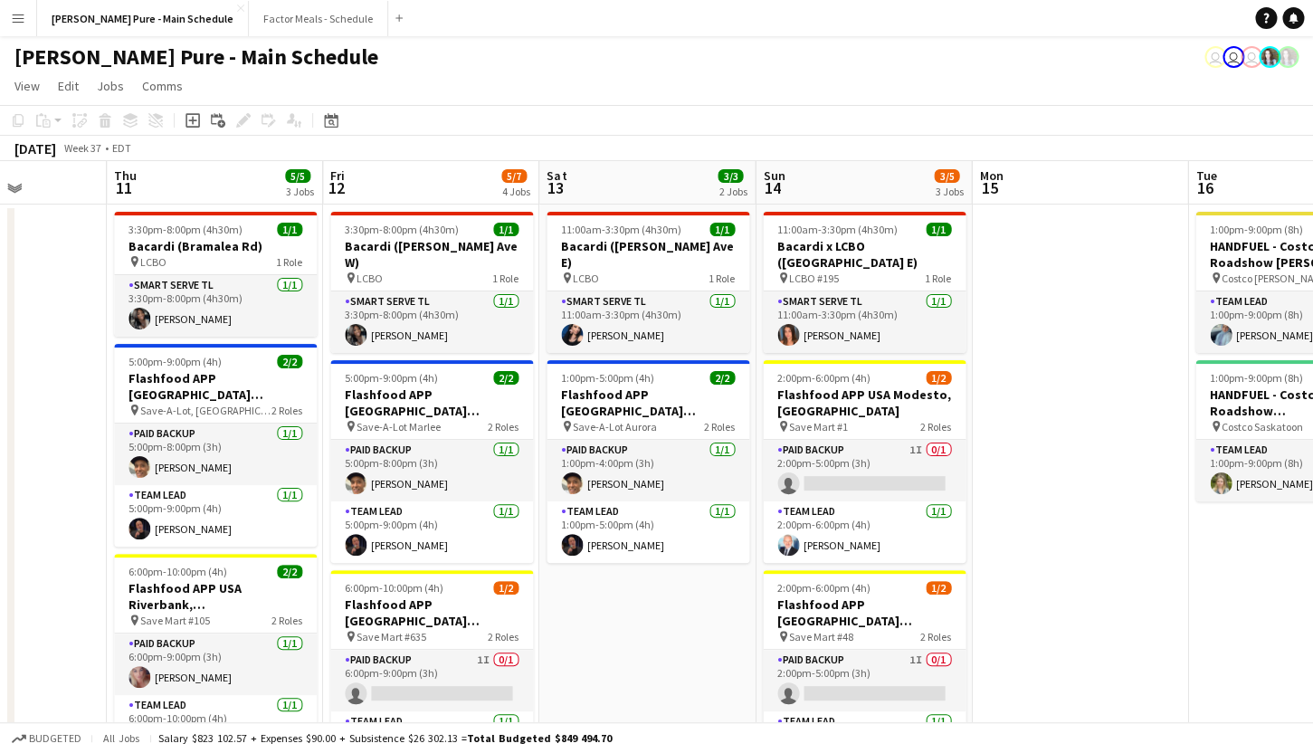
drag, startPoint x: 876, startPoint y: 622, endPoint x: 681, endPoint y: 578, distance: 200.3
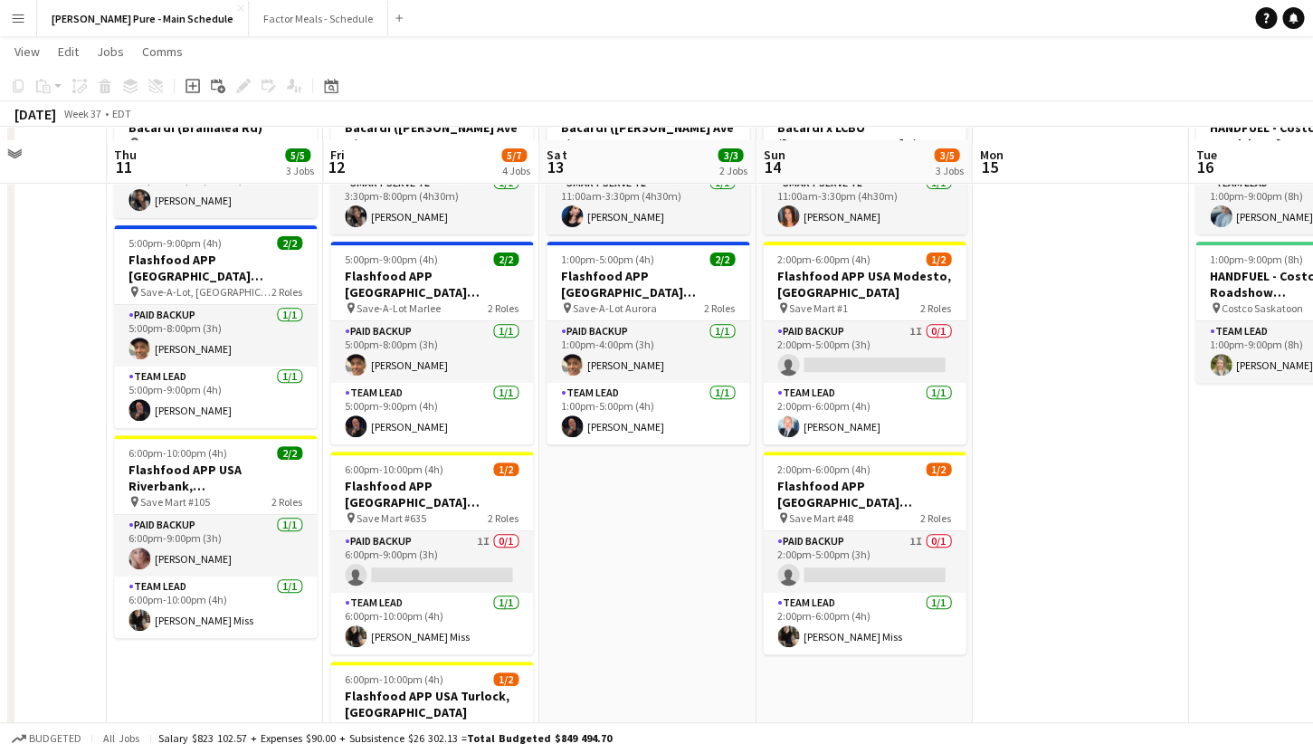
scroll to position [136, 0]
